Goal: Task Accomplishment & Management: Manage account settings

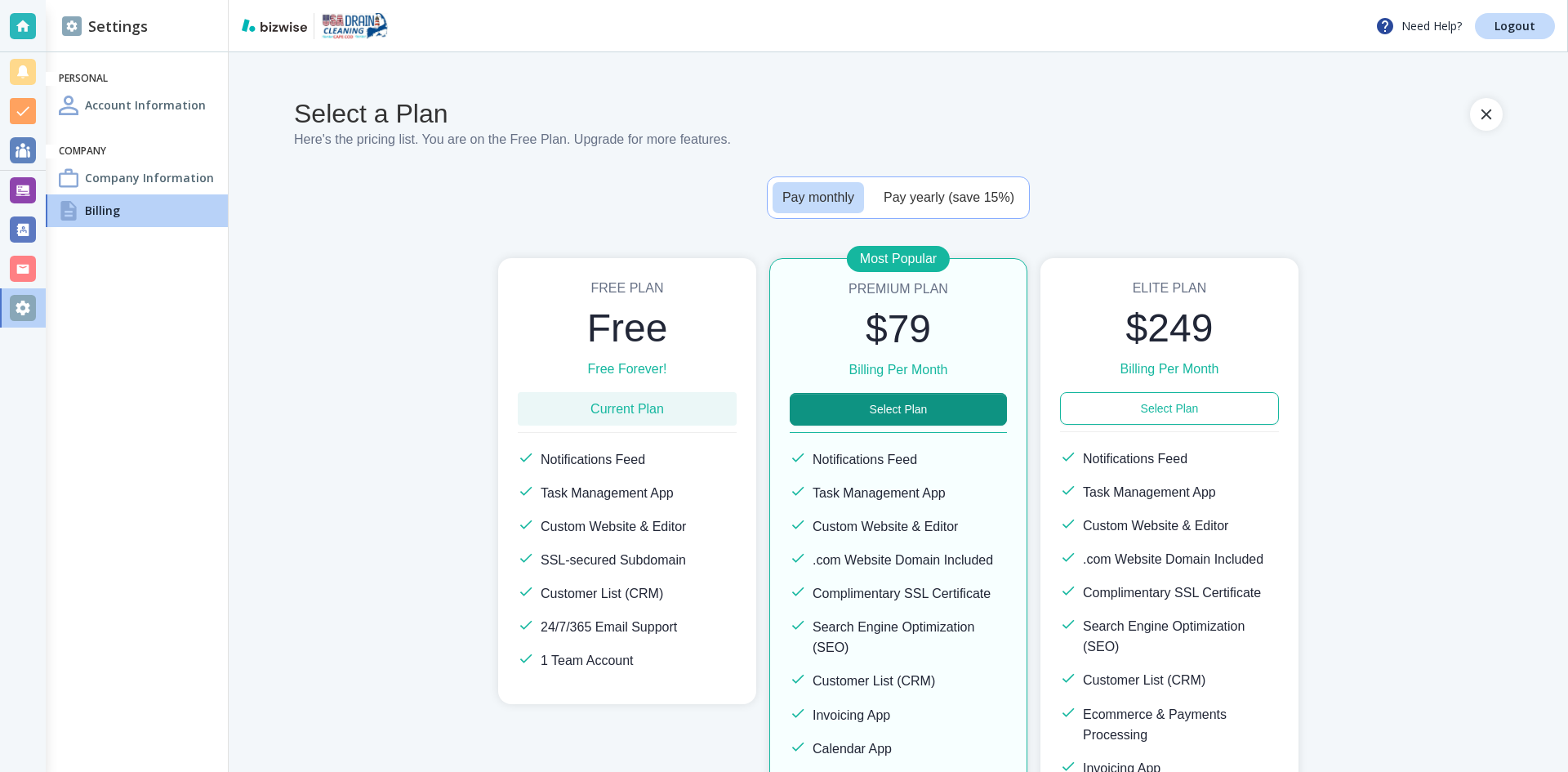
click at [98, 109] on h4 "Account Information" at bounding box center [145, 104] width 121 height 17
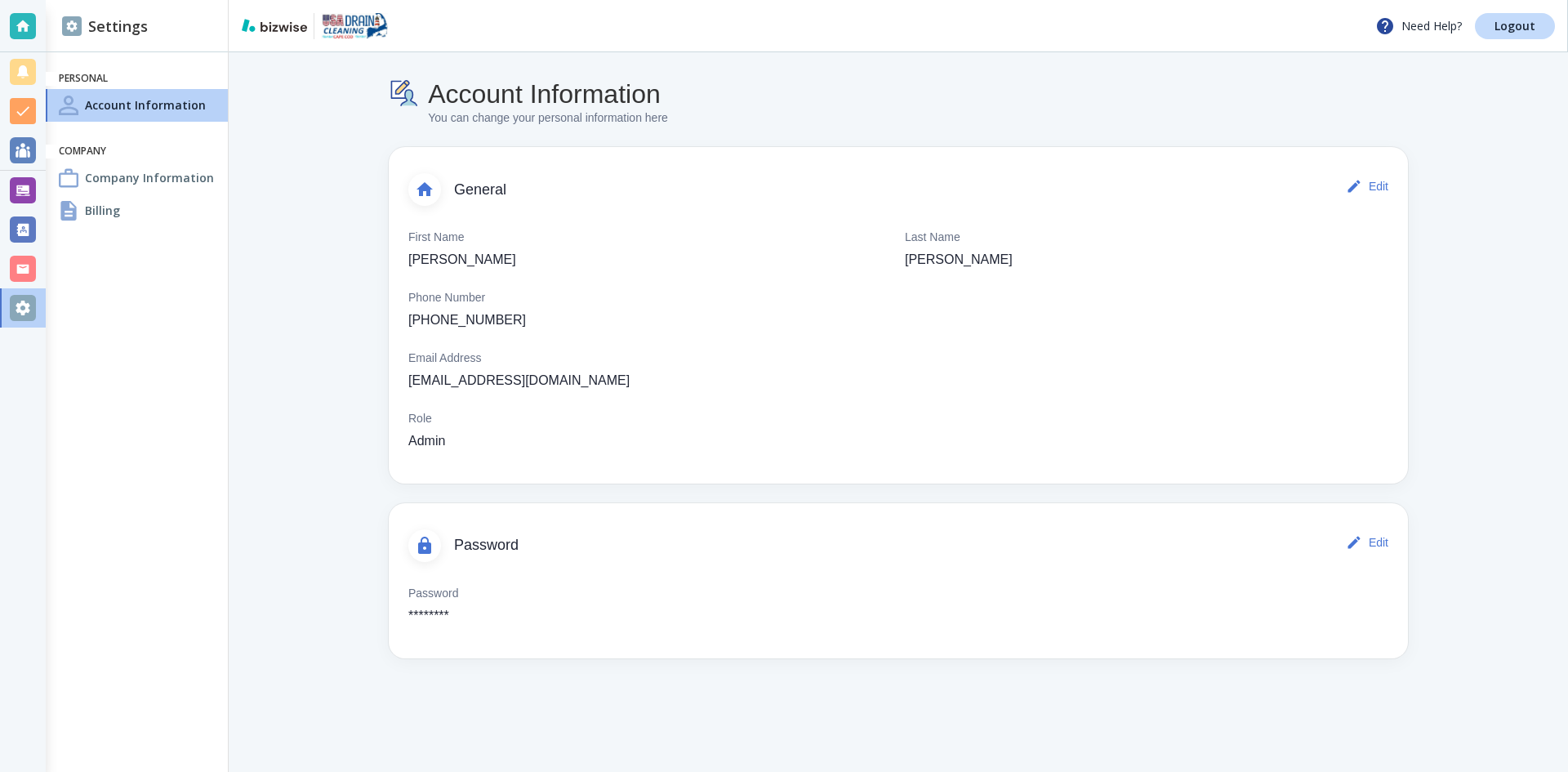
click at [82, 207] on div "Billing" at bounding box center [137, 211] width 182 height 32
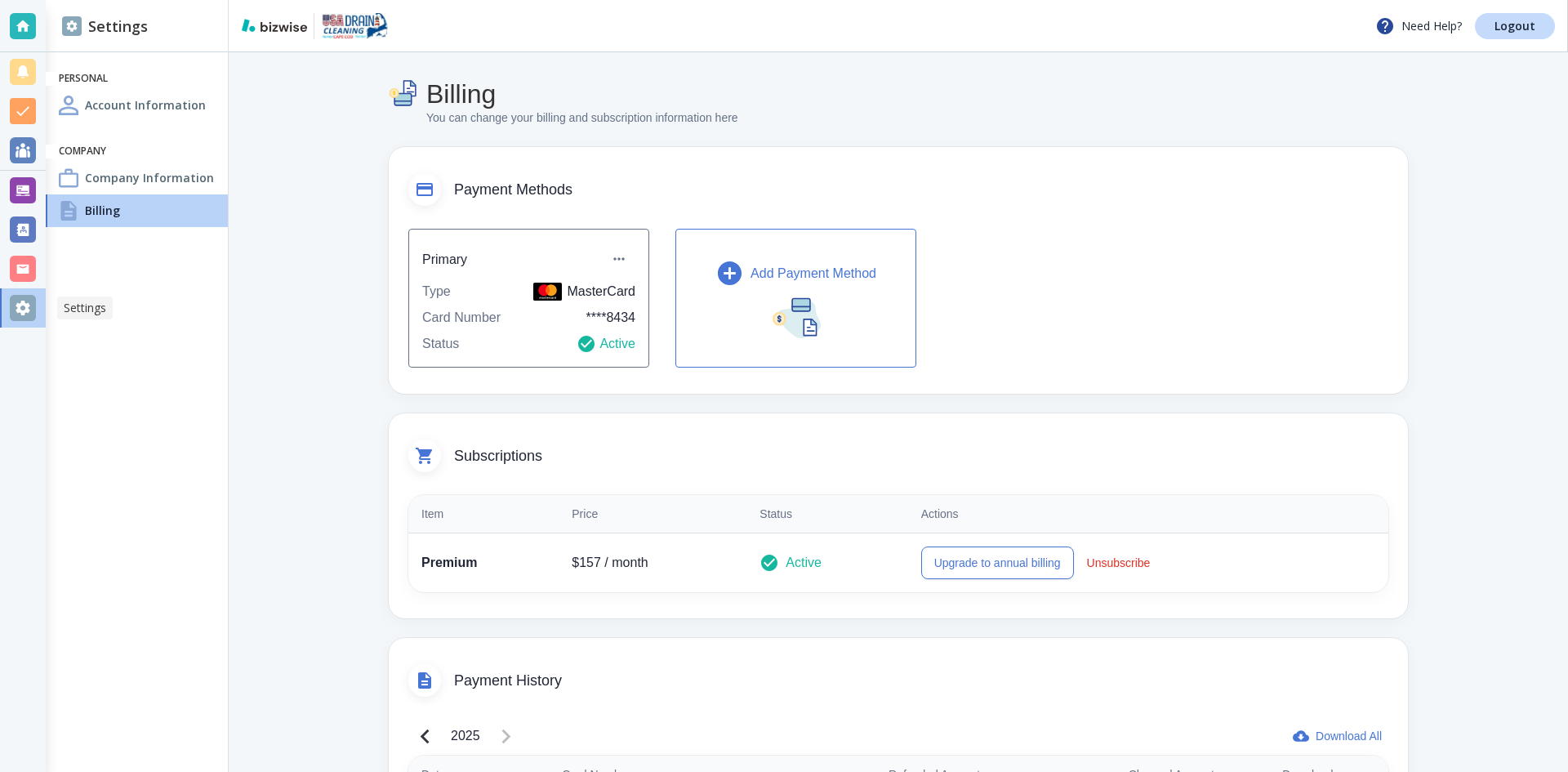
click at [22, 307] on div at bounding box center [23, 307] width 26 height 26
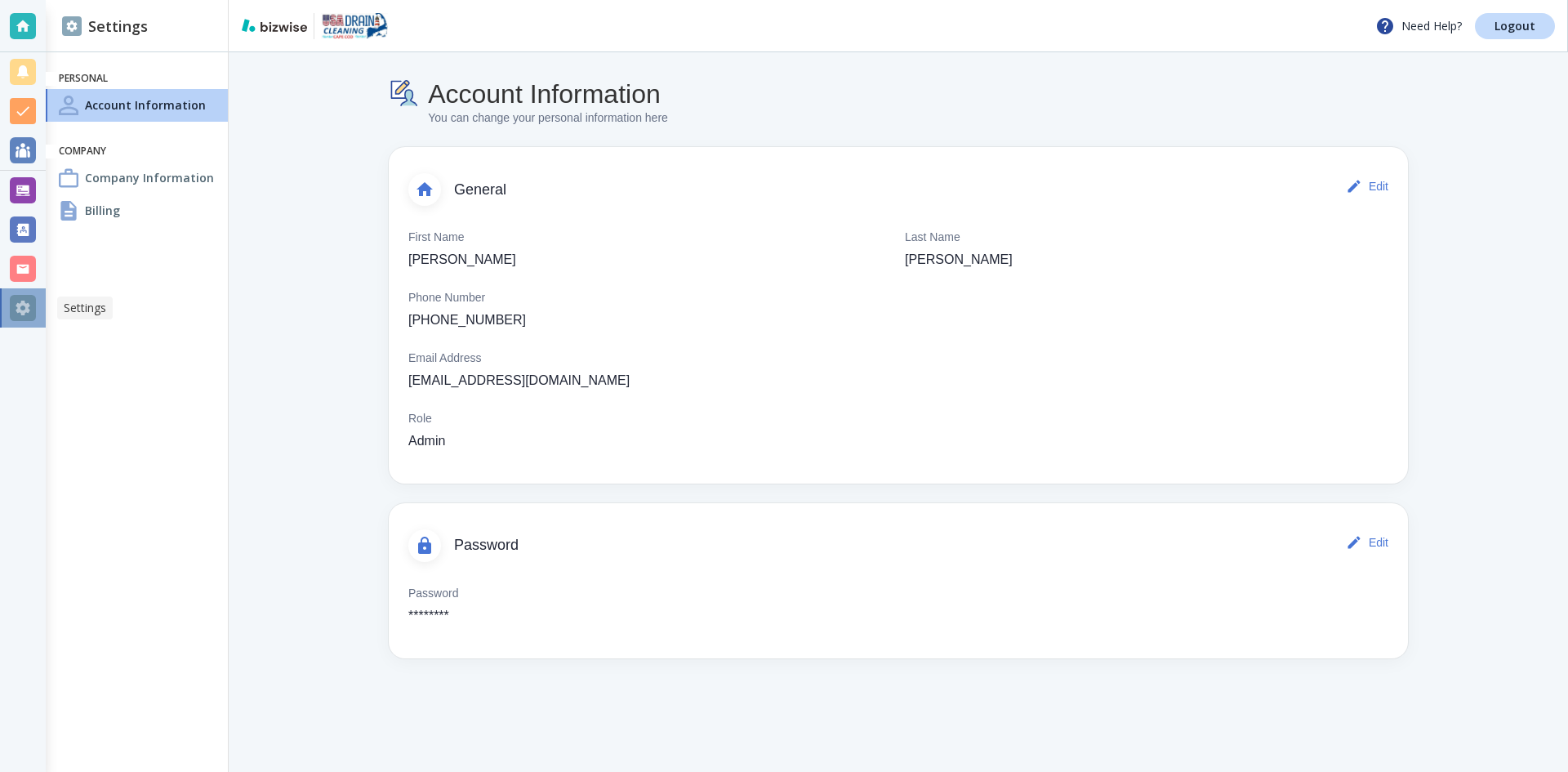
click at [23, 307] on div at bounding box center [23, 307] width 26 height 26
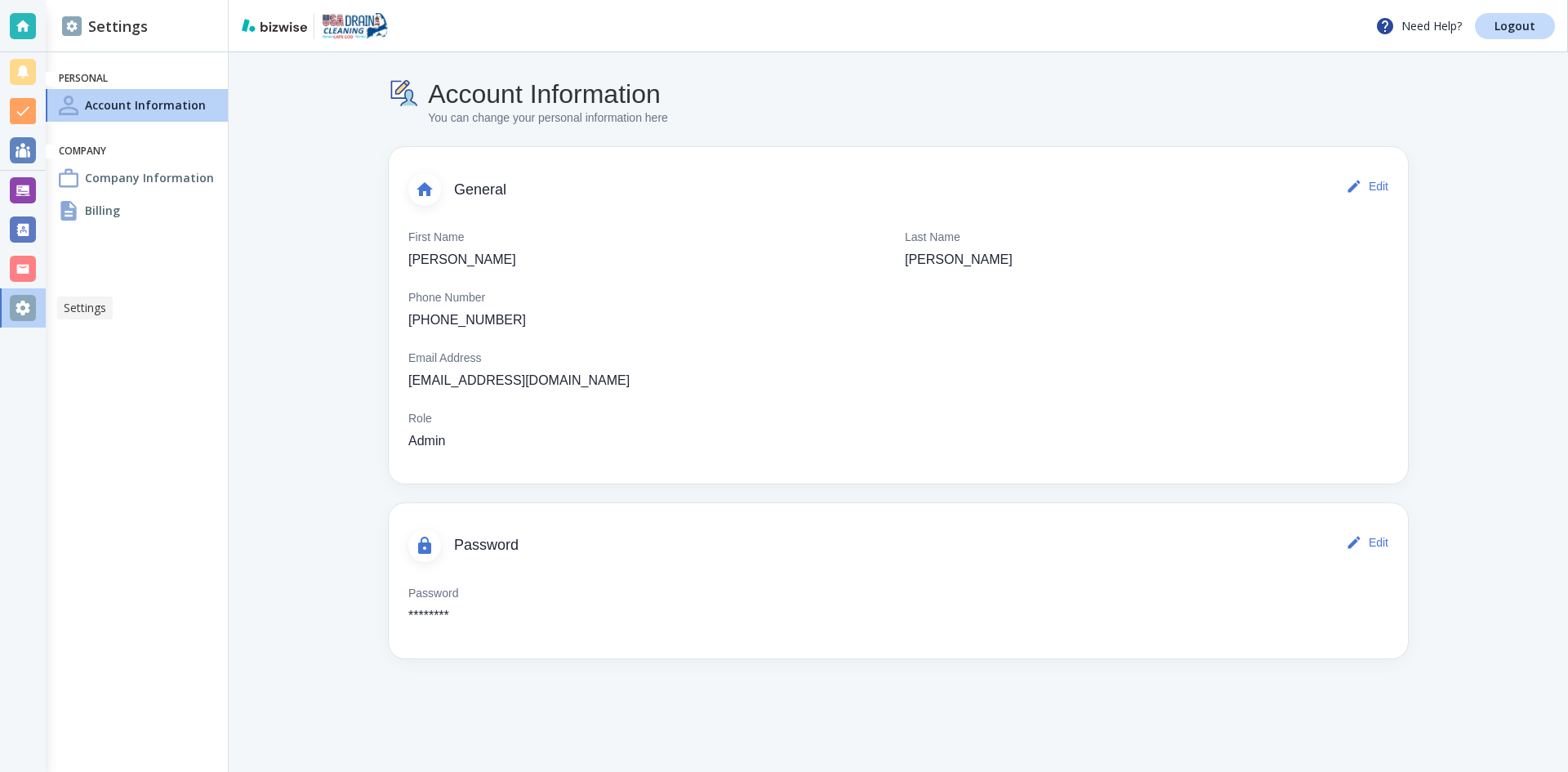
click at [23, 307] on div at bounding box center [23, 307] width 26 height 26
click at [72, 27] on img at bounding box center [71, 25] width 20 height 20
